Goal: Task Accomplishment & Management: Complete application form

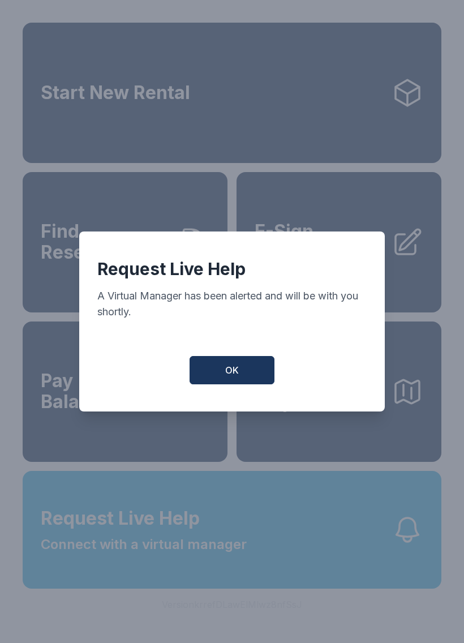
click at [229, 384] on button "OK" at bounding box center [232, 370] width 85 height 28
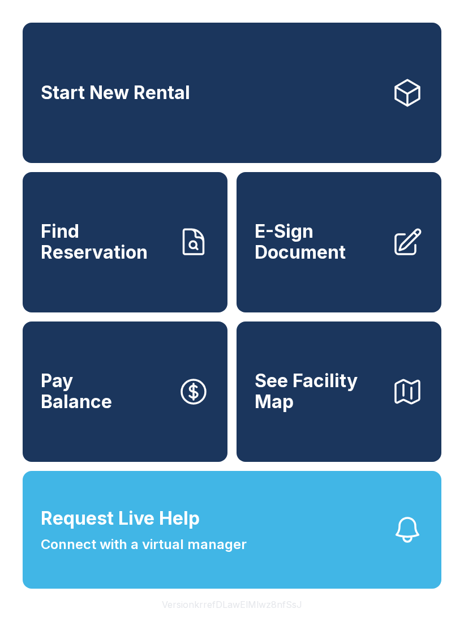
click at [241, 555] on span "Request Live Help Connect with a virtual manager" at bounding box center [144, 530] width 206 height 50
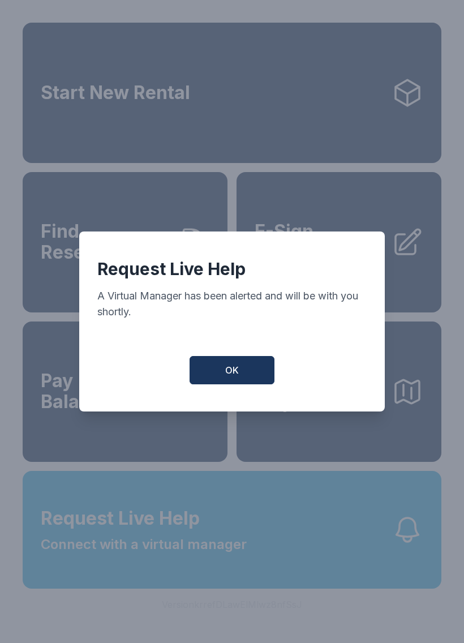
click at [233, 367] on button "OK" at bounding box center [232, 370] width 85 height 28
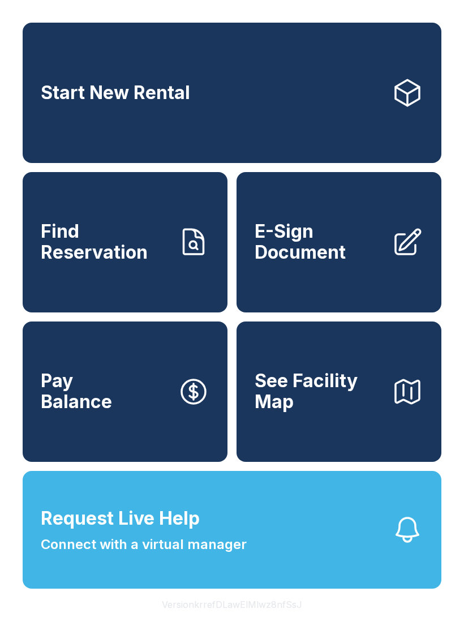
click at [353, 234] on span "E-Sign Document" at bounding box center [319, 241] width 128 height 41
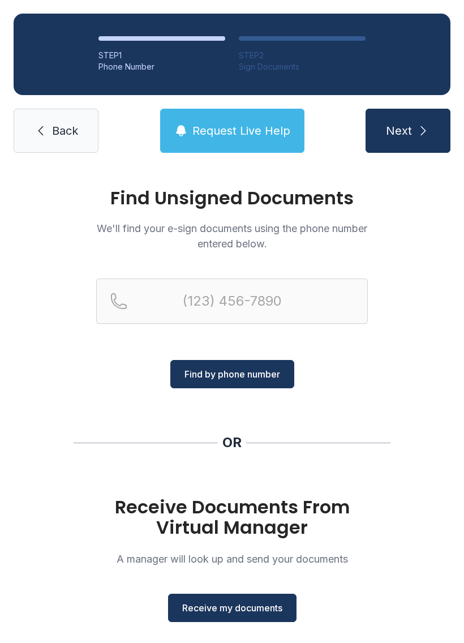
click at [262, 614] on span "Receive my documents" at bounding box center [232, 608] width 100 height 14
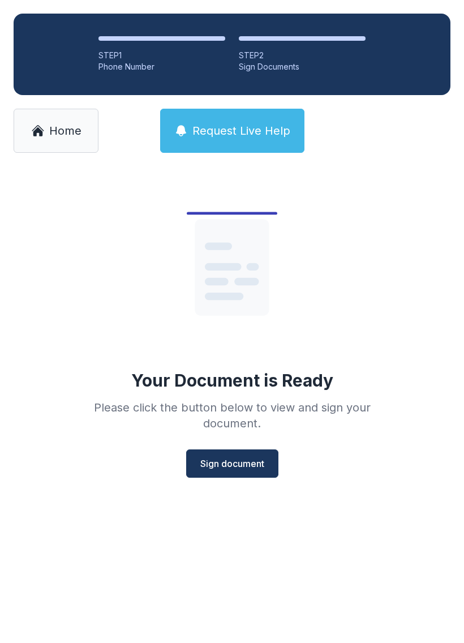
click at [228, 452] on button "Sign document" at bounding box center [232, 463] width 92 height 28
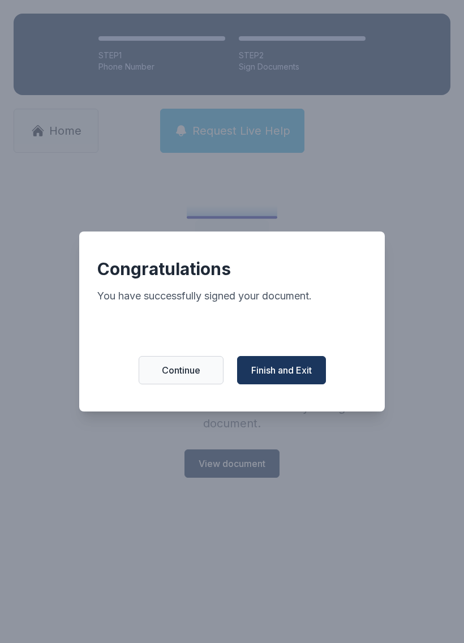
click at [310, 369] on span "Finish and Exit" at bounding box center [281, 370] width 61 height 14
